Goal: Information Seeking & Learning: Learn about a topic

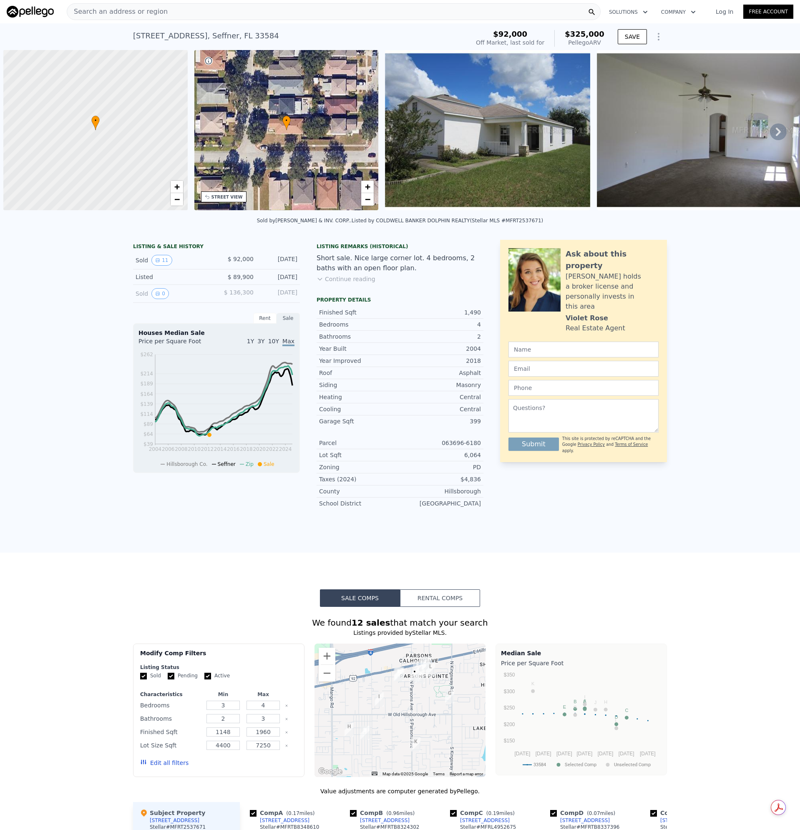
click at [154, 12] on span "Search an address or region" at bounding box center [117, 12] width 101 height 10
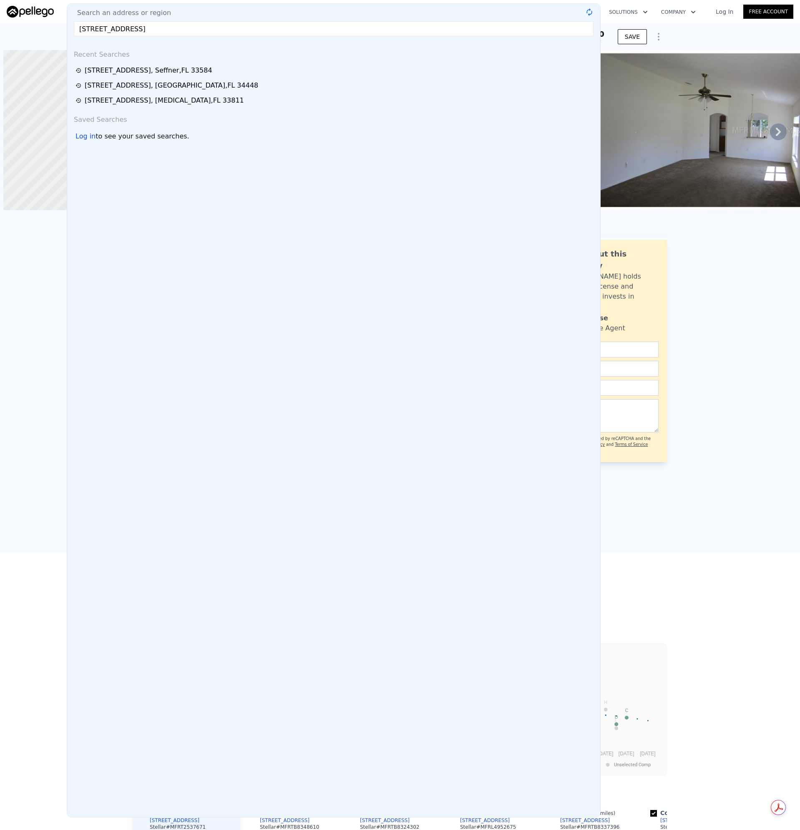
scroll to position [0, 3]
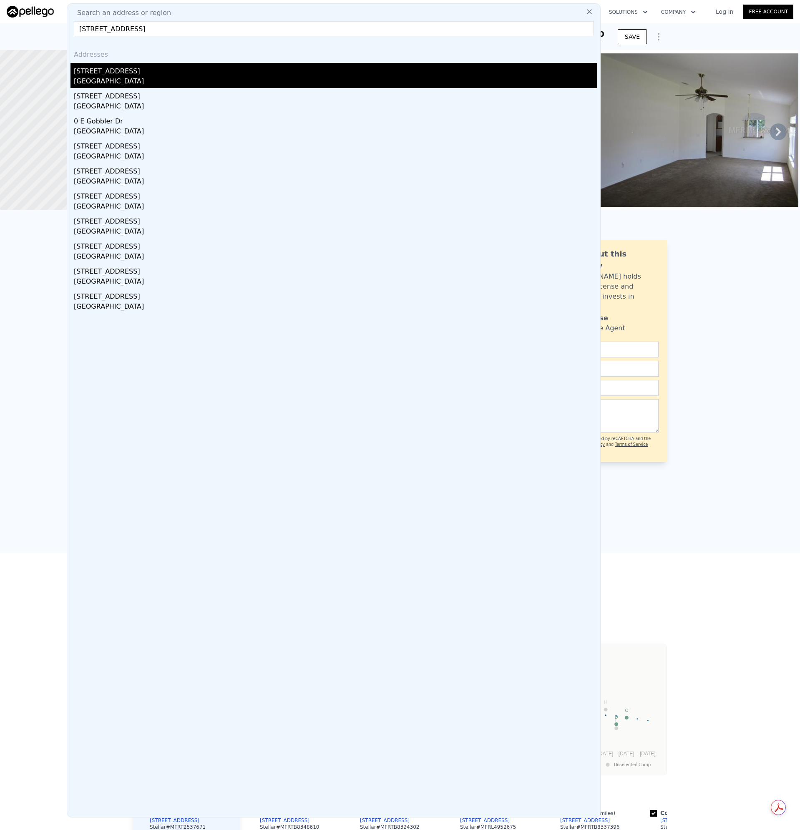
type input "[STREET_ADDRESS]"
click at [108, 76] on div "[STREET_ADDRESS]" at bounding box center [335, 69] width 523 height 13
click at [108, 76] on div at bounding box center [92, 130] width 221 height 192
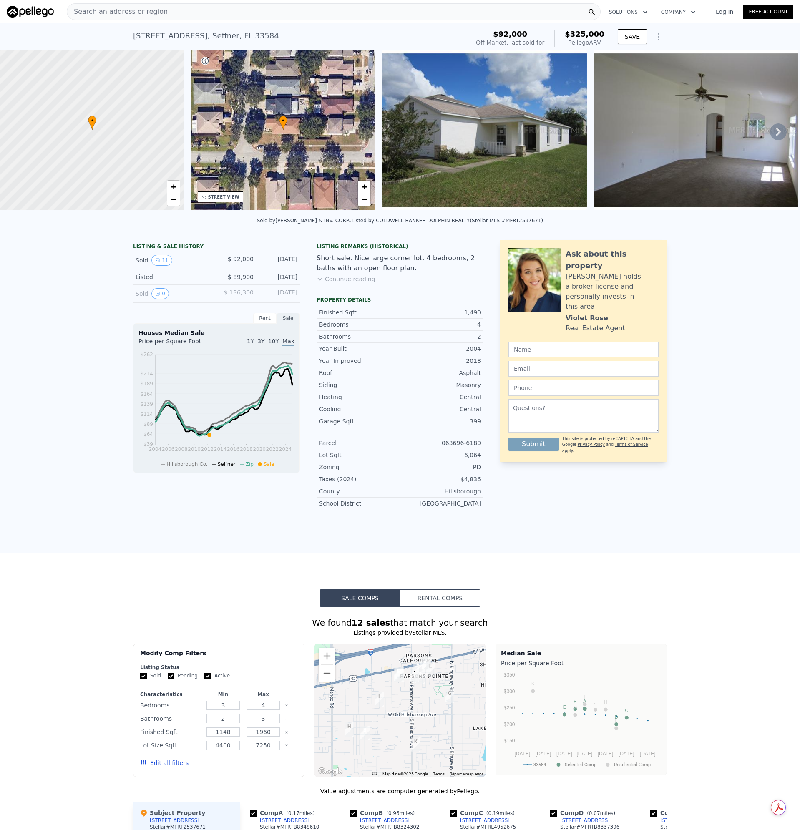
click at [151, 7] on span "Search an address or region" at bounding box center [117, 12] width 101 height 10
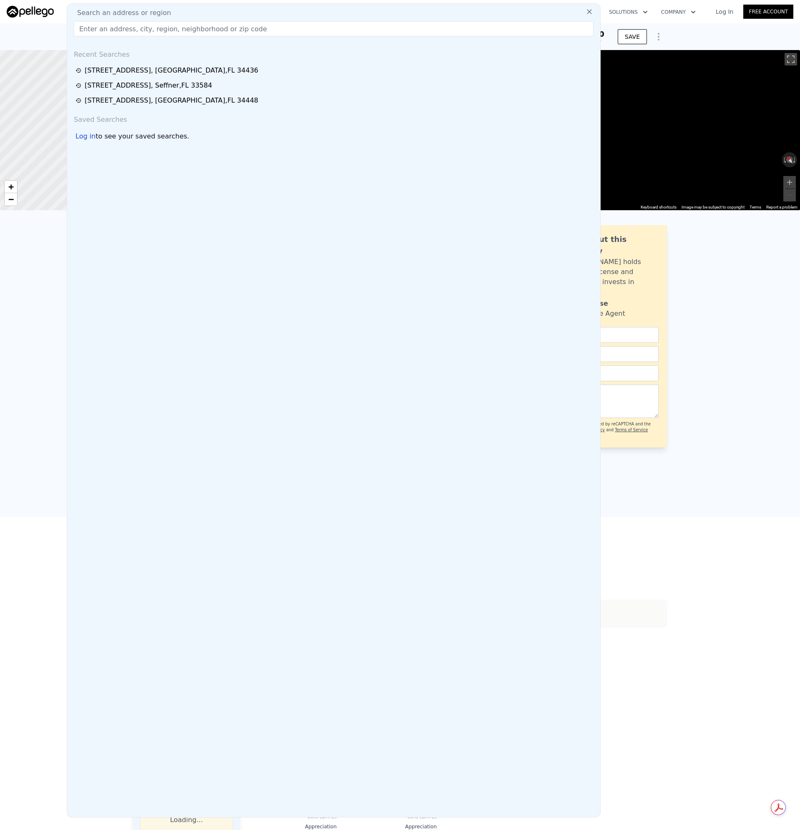
click at [50, 39] on div "[STREET_ADDRESS] Sold [DATE] for $258k (~ARV $542k ) $258,000 Off Market, last …" at bounding box center [400, 36] width 800 height 27
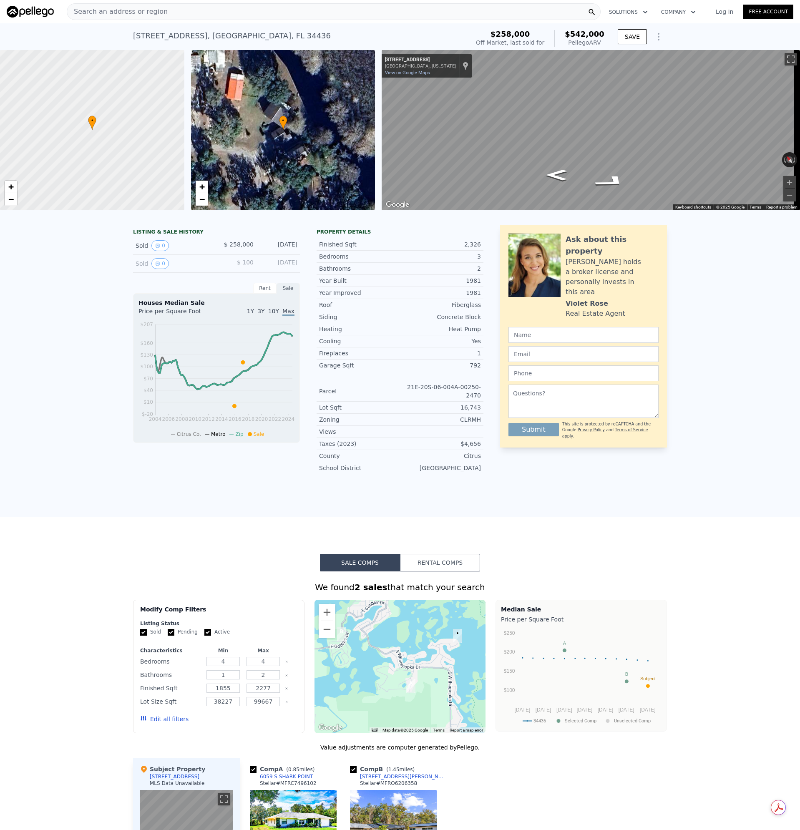
click at [136, 10] on span "Search an address or region" at bounding box center [117, 12] width 101 height 10
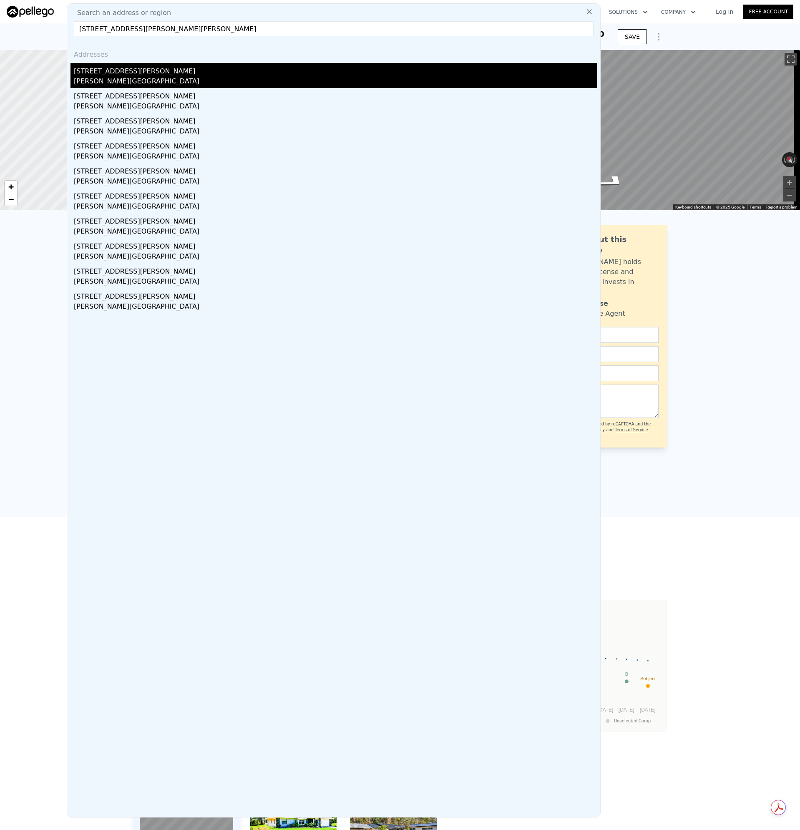
type input "[STREET_ADDRESS][PERSON_NAME][PERSON_NAME]"
click at [83, 78] on div "[PERSON_NAME][GEOGRAPHIC_DATA]" at bounding box center [335, 82] width 523 height 12
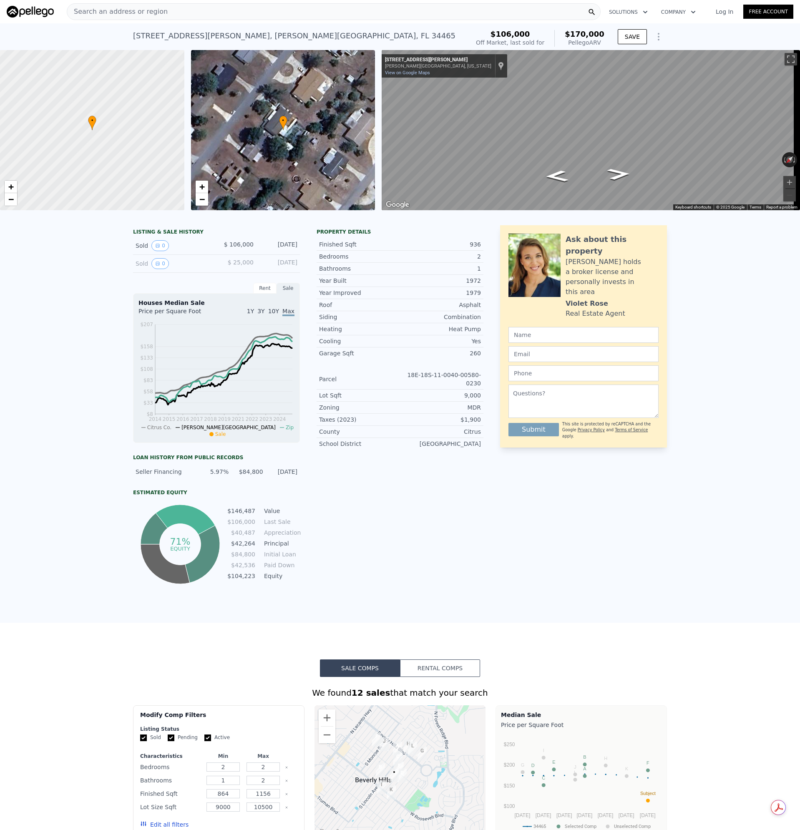
click at [109, 14] on span "Search an address or region" at bounding box center [117, 12] width 101 height 10
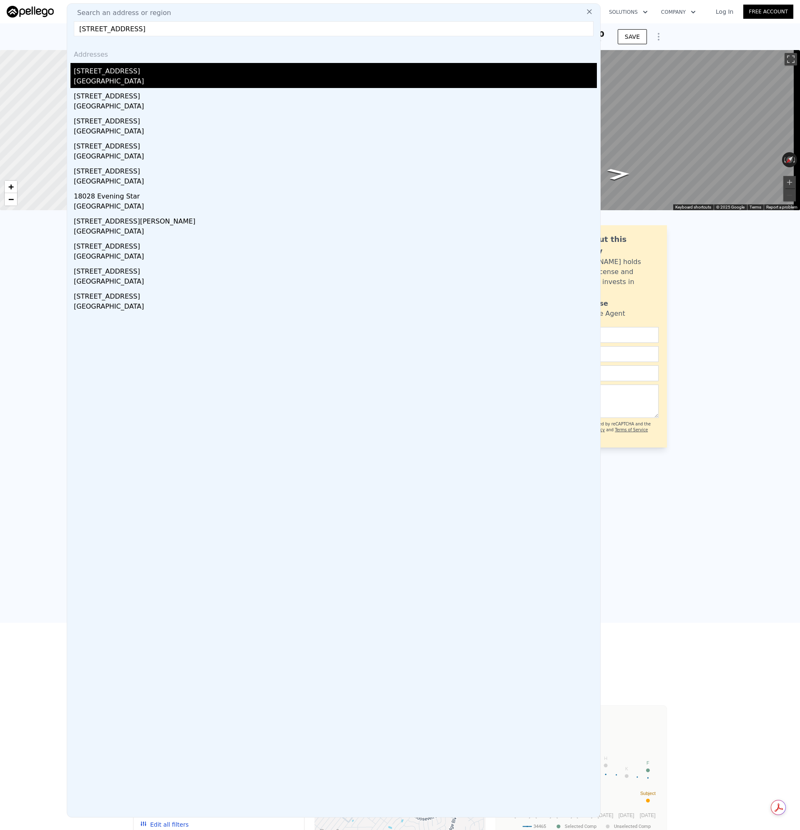
click at [93, 76] on div "[STREET_ADDRESS]" at bounding box center [335, 69] width 523 height 13
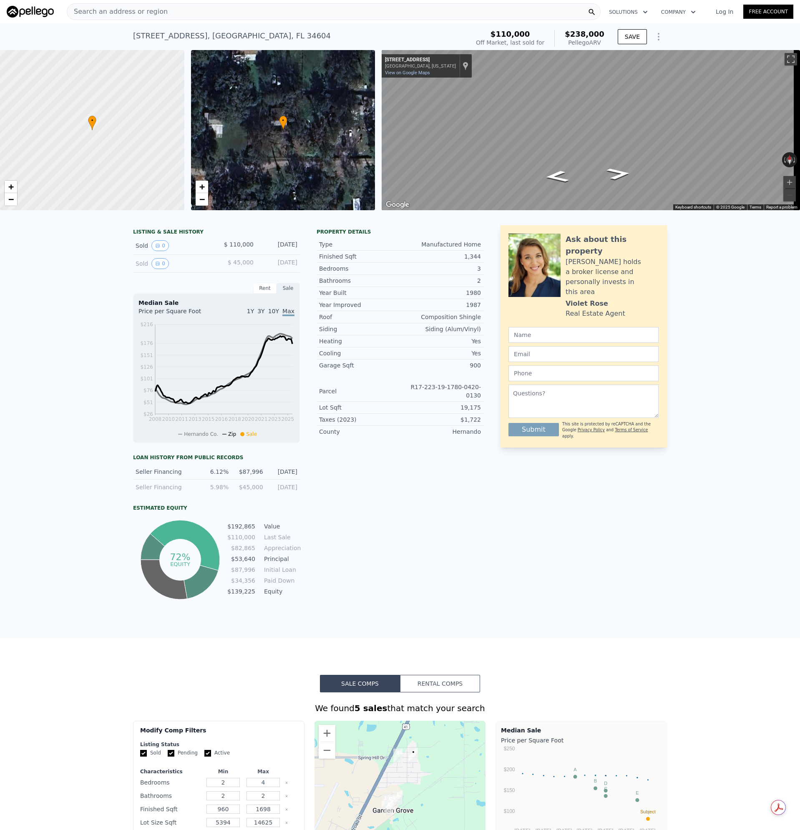
click at [122, 12] on span "Search an address or region" at bounding box center [117, 12] width 101 height 10
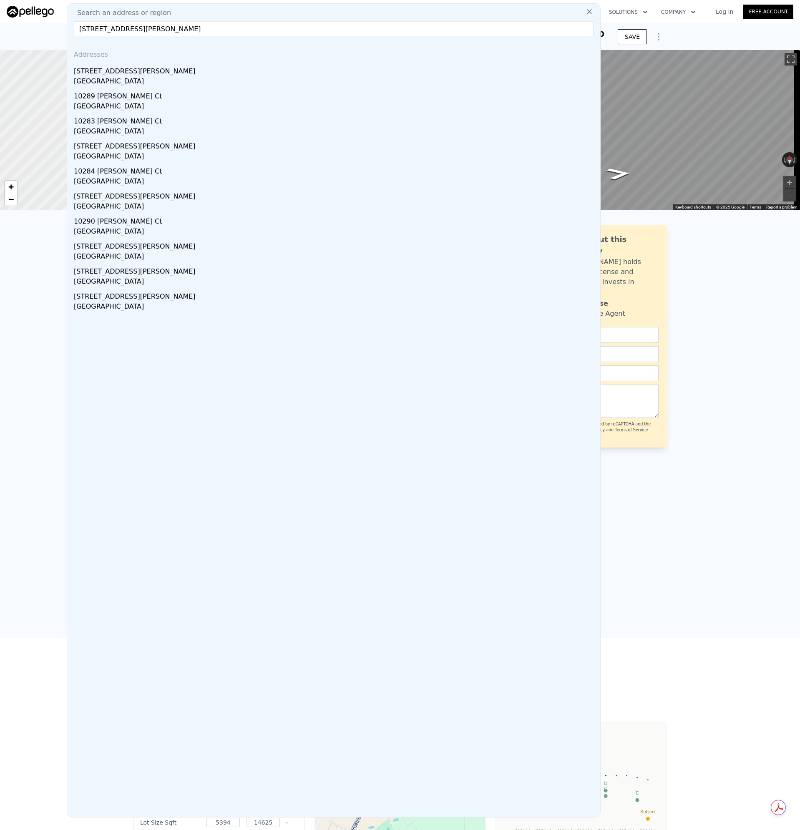
click at [98, 68] on div "[STREET_ADDRESS][PERSON_NAME]" at bounding box center [335, 69] width 523 height 13
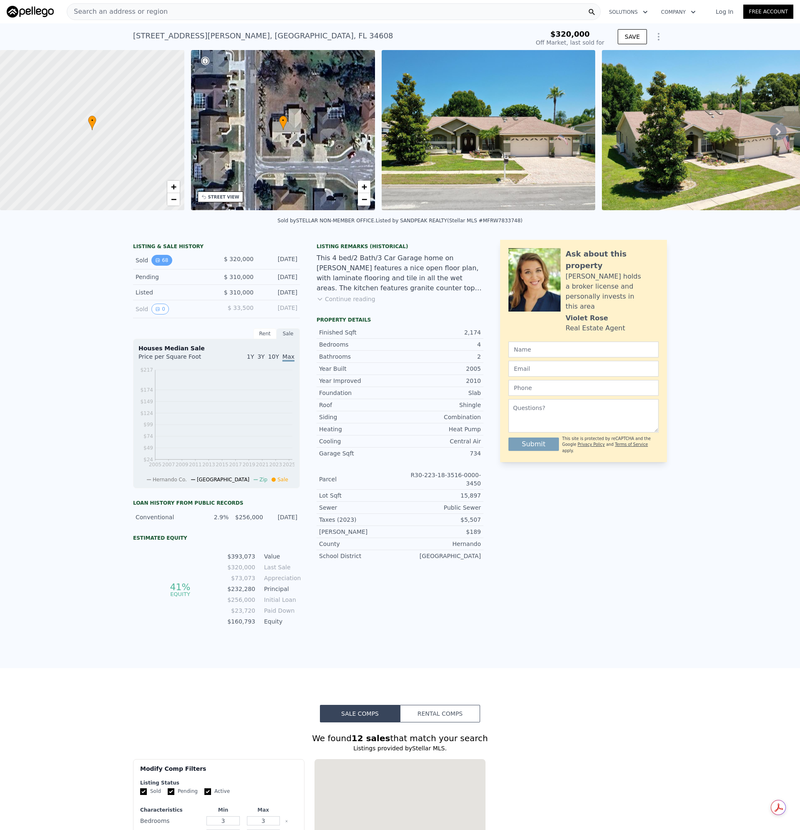
click at [160, 266] on button "68" at bounding box center [161, 260] width 20 height 11
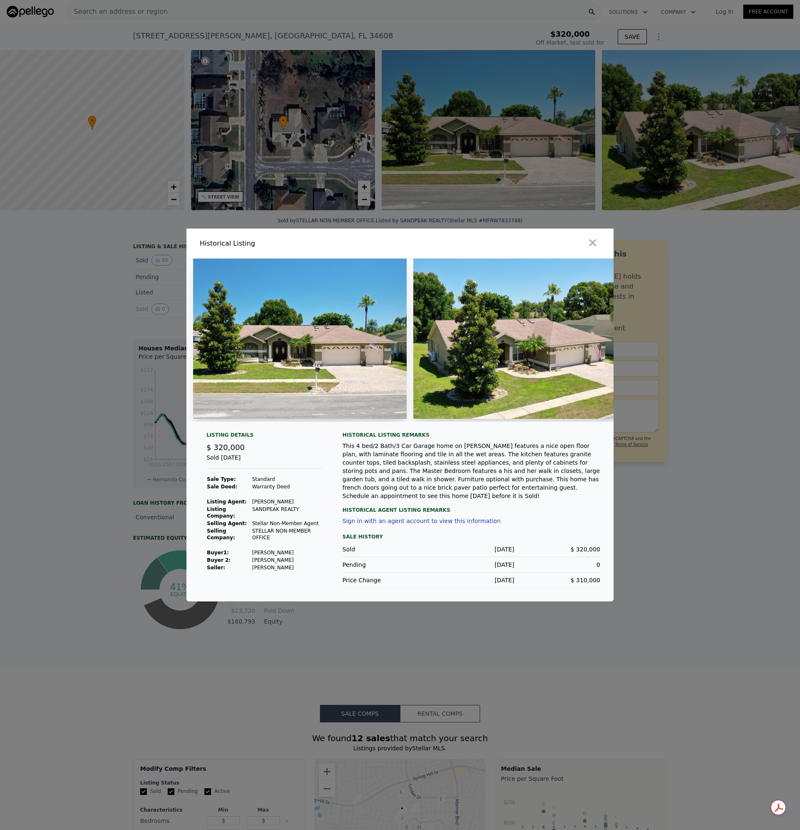
click at [591, 243] on icon "button" at bounding box center [593, 243] width 12 height 12
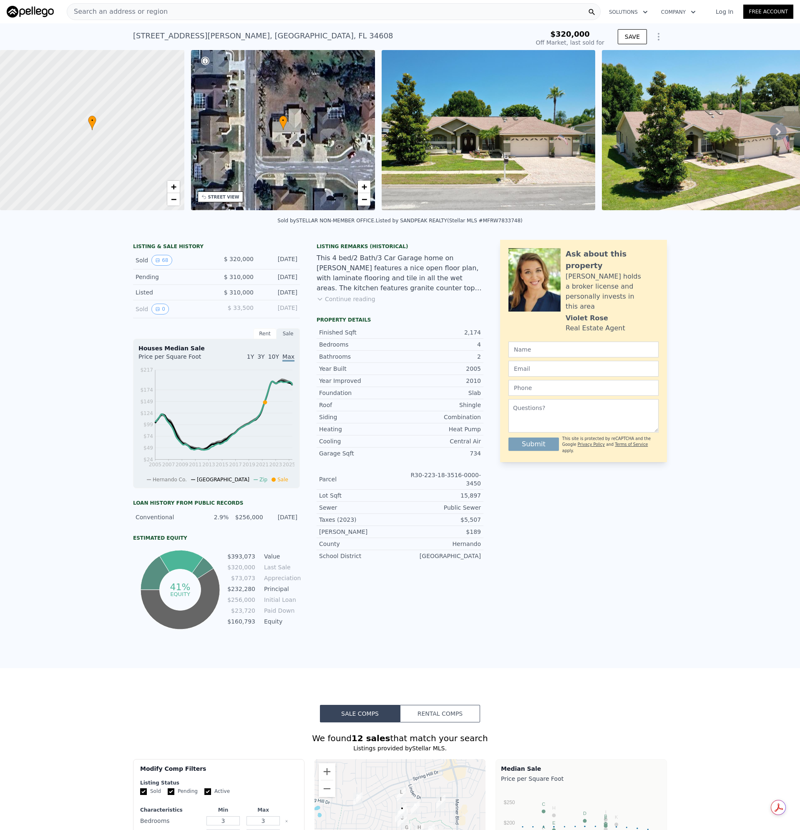
click at [494, 136] on img at bounding box center [489, 130] width 214 height 160
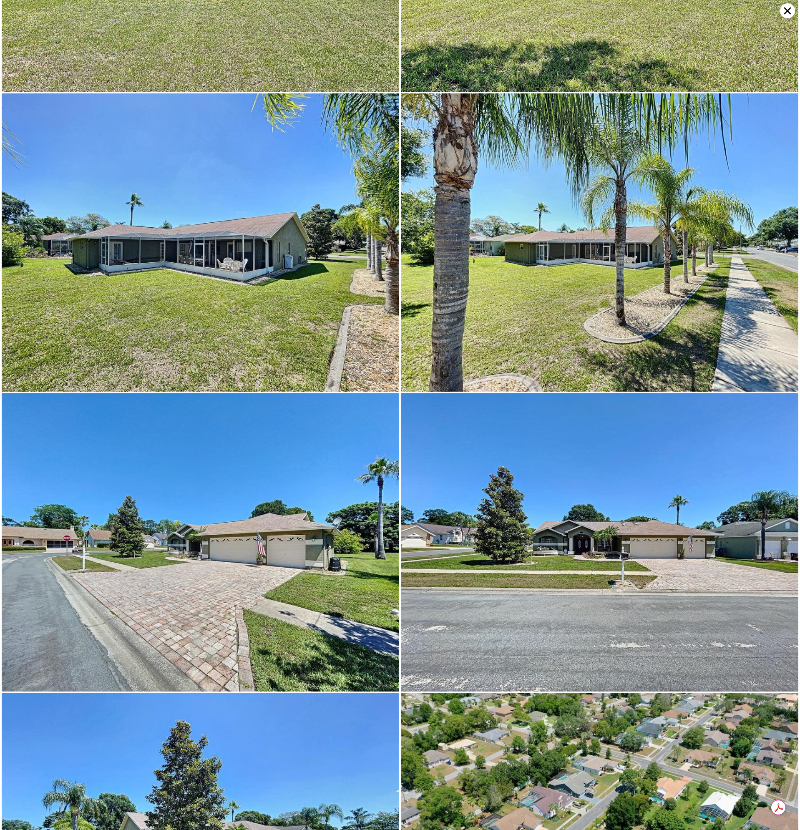
scroll to position [9225, 0]
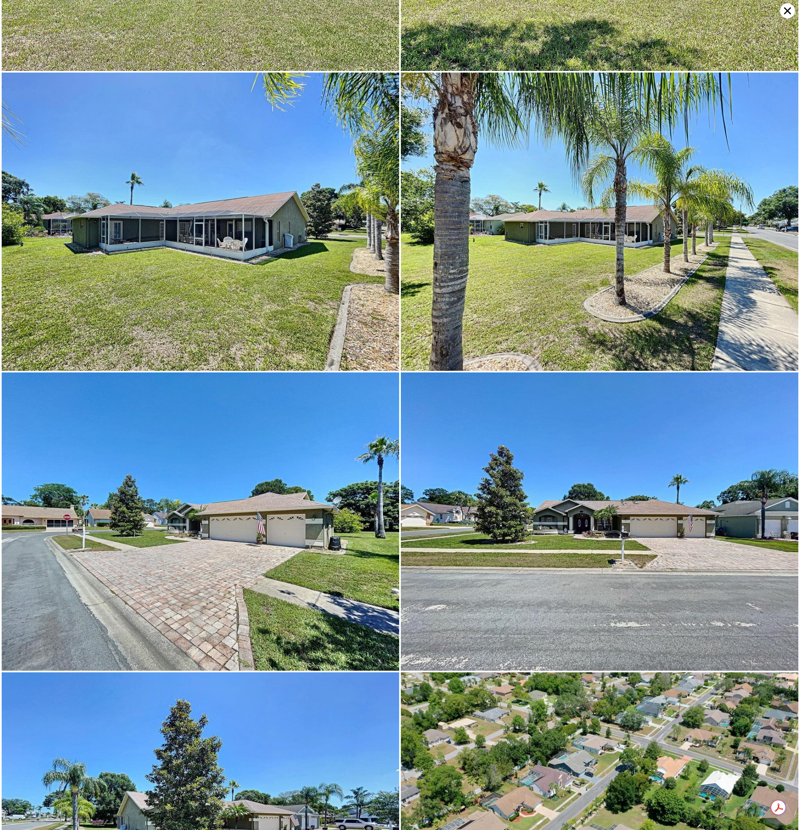
click at [784, 11] on icon at bounding box center [787, 10] width 15 height 15
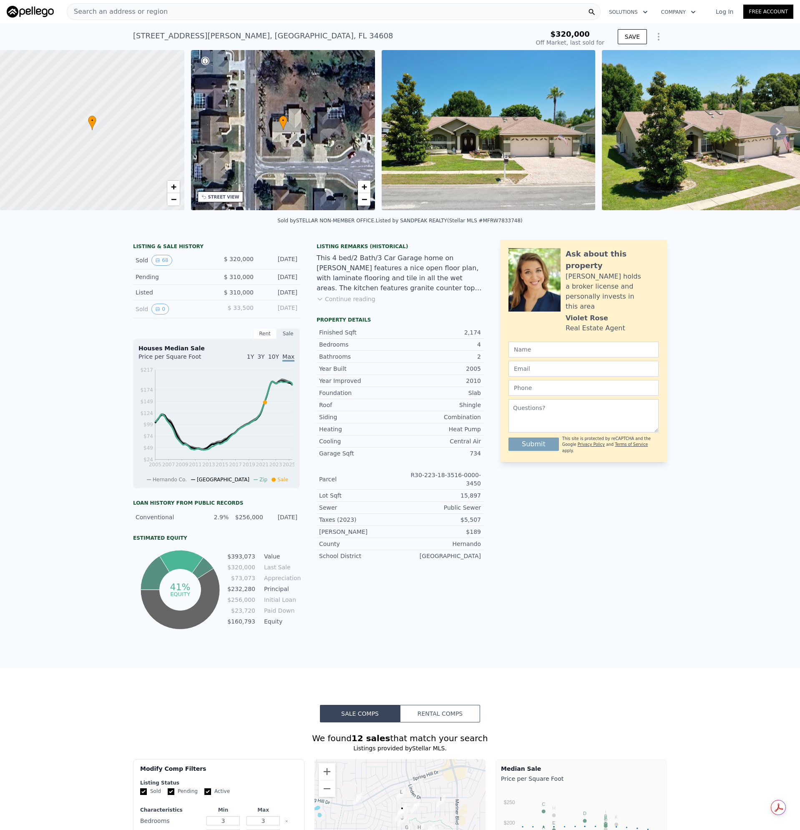
type input "$ 454,000"
type input "$ 86,158"
